Goal: Task Accomplishment & Management: Manage account settings

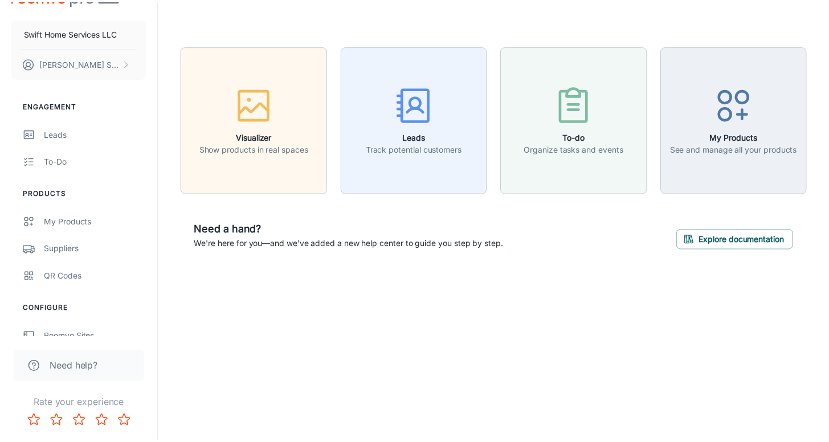
scroll to position [95, 0]
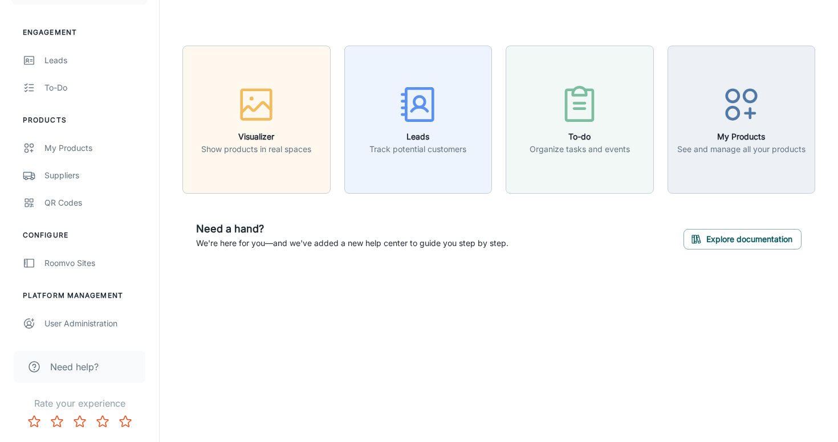
click at [100, 309] on ul "Platform Management User Administration" at bounding box center [79, 314] width 159 height 47
click at [96, 320] on div "User Administration" at bounding box center [95, 323] width 103 height 13
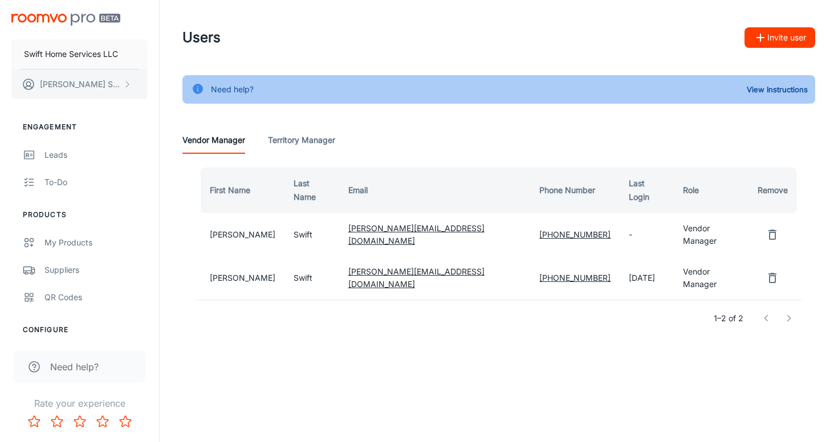
click at [115, 84] on button "[PERSON_NAME]" at bounding box center [79, 85] width 136 height 30
click at [114, 87] on div at bounding box center [419, 221] width 838 height 442
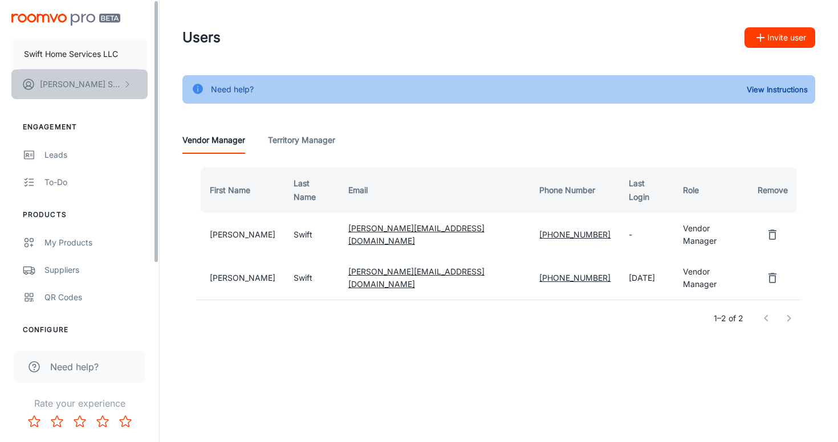
click at [133, 91] on button "[PERSON_NAME]" at bounding box center [79, 85] width 136 height 30
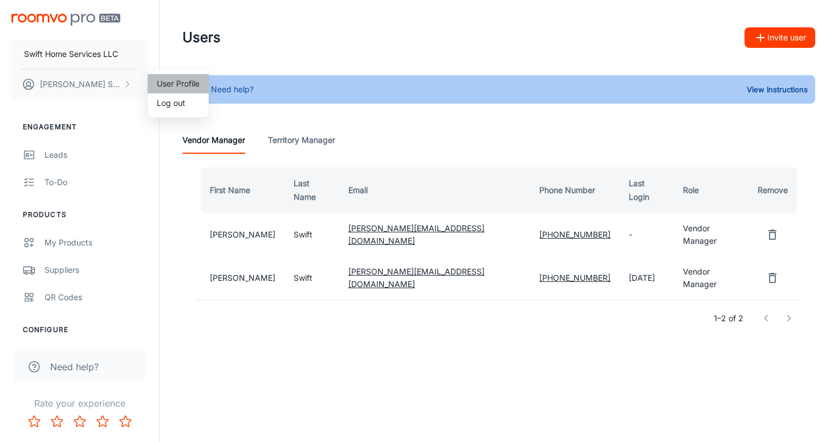
click at [172, 84] on li "User Profile" at bounding box center [178, 83] width 61 height 19
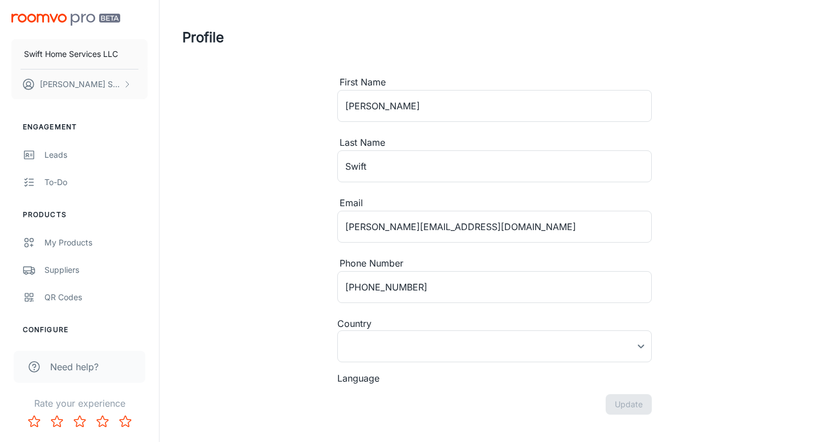
type input "[GEOGRAPHIC_DATA]"
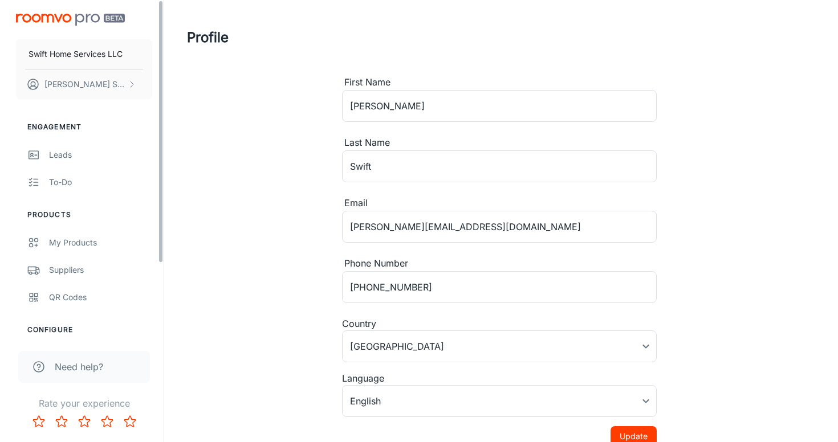
scroll to position [95, 0]
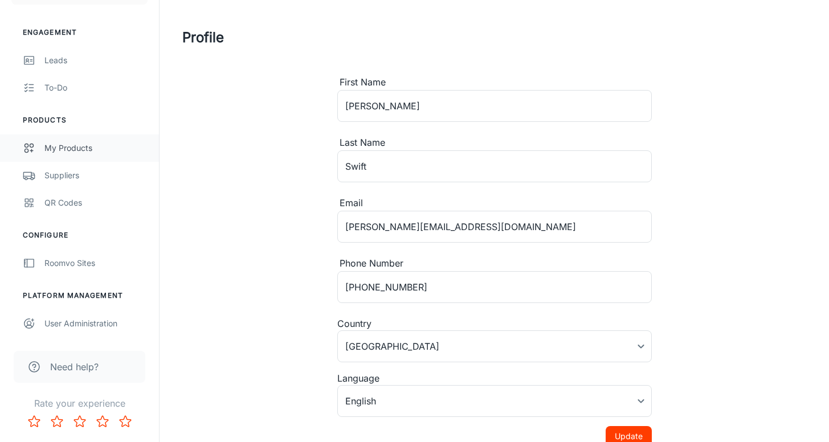
click at [138, 148] on div "My Products" at bounding box center [95, 148] width 103 height 13
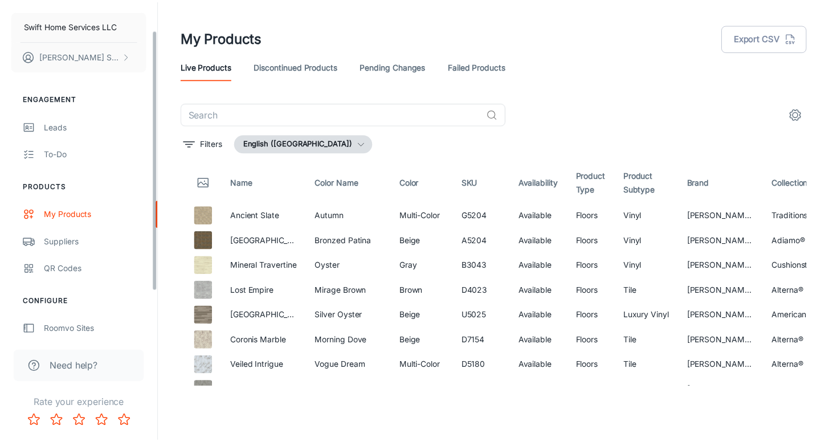
scroll to position [95, 0]
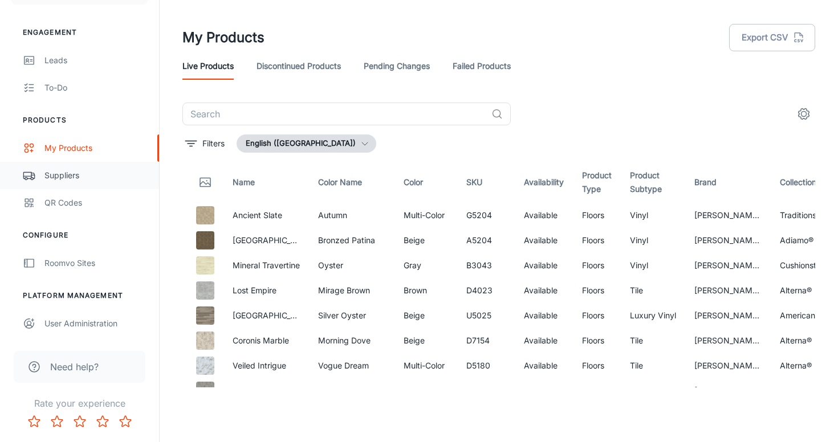
click at [94, 182] on link "Suppliers" at bounding box center [79, 175] width 159 height 27
